Goal: Navigation & Orientation: Find specific page/section

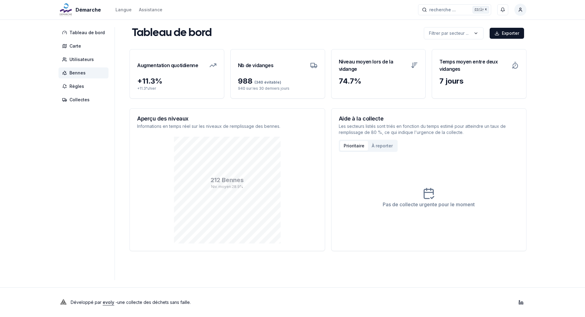
click at [84, 73] on span "Bennes" at bounding box center [77, 73] width 16 height 6
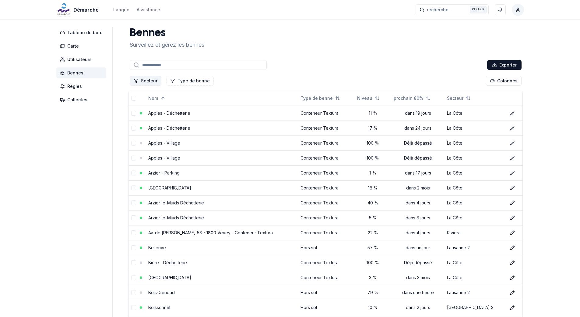
click at [144, 82] on button "Secteur" at bounding box center [146, 81] width 32 height 10
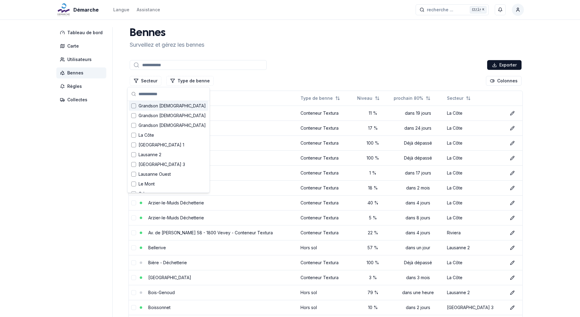
scroll to position [61, 0]
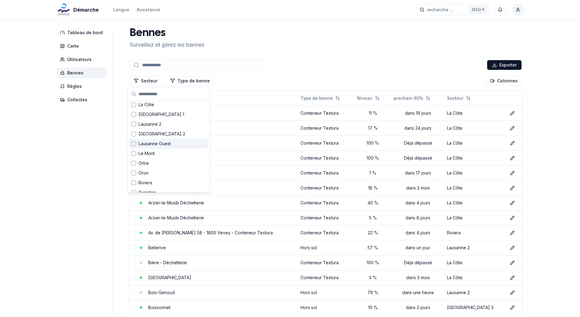
click at [132, 144] on div "Suggestions" at bounding box center [133, 143] width 5 height 5
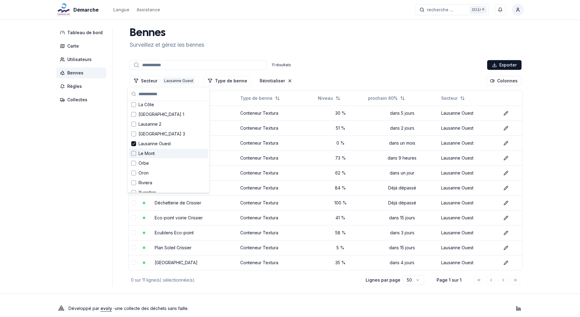
click at [99, 166] on aside "Tableau de bord Carte Utilisateurs Bennes Règles Collectes" at bounding box center [84, 156] width 56 height 259
